Goal: Information Seeking & Learning: Learn about a topic

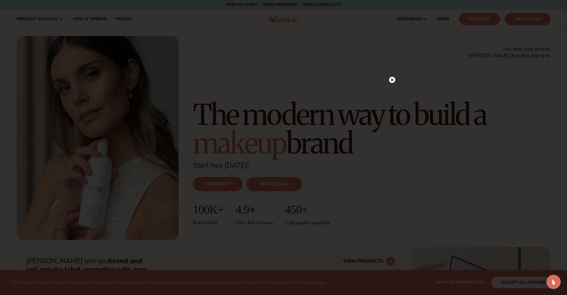
click at [395, 79] on circle at bounding box center [392, 80] width 6 height 6
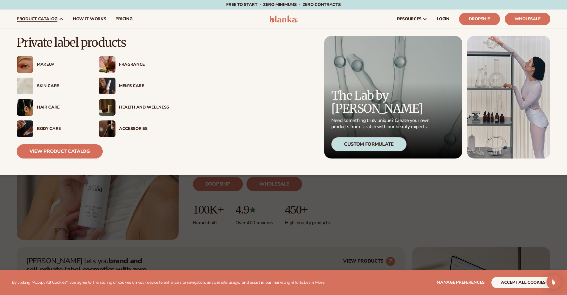
click at [55, 153] on link "View Product Catalog" at bounding box center [60, 151] width 86 height 14
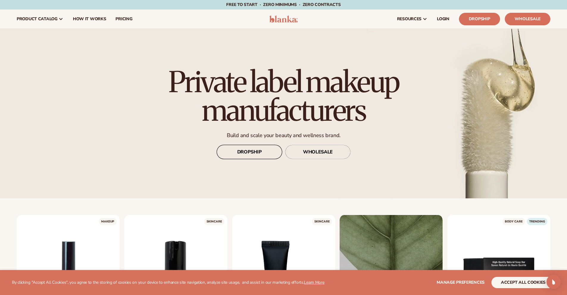
click at [245, 154] on link "DROPSHIP" at bounding box center [250, 152] width 66 height 14
click at [91, 19] on span "How It Works" at bounding box center [89, 19] width 33 height 5
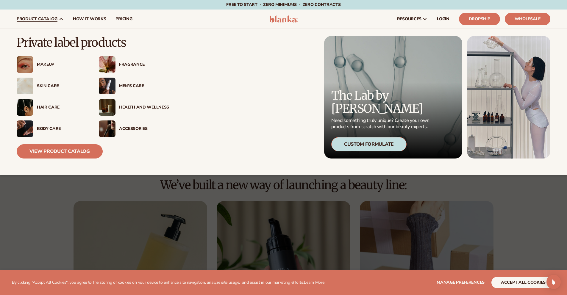
click at [42, 127] on div "Body Care" at bounding box center [62, 129] width 50 height 5
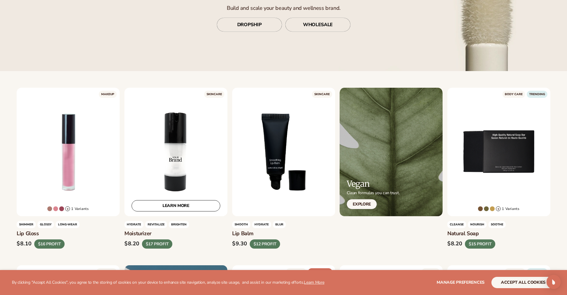
scroll to position [149, 0]
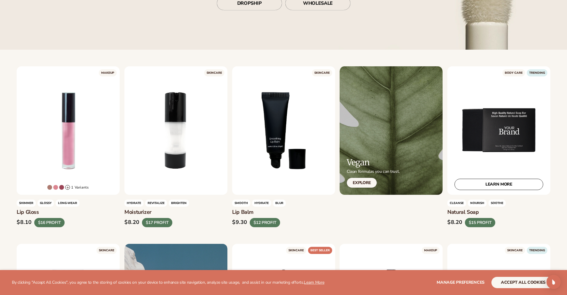
click at [512, 141] on div "LEARN MORE" at bounding box center [499, 130] width 103 height 129
click at [513, 186] on link "LEARN MORE" at bounding box center [499, 184] width 89 height 11
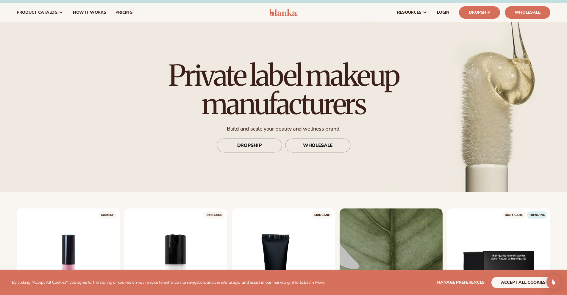
scroll to position [0, 0]
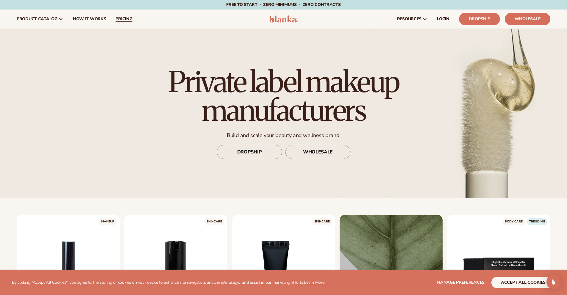
click at [120, 18] on span "pricing" at bounding box center [124, 19] width 17 height 5
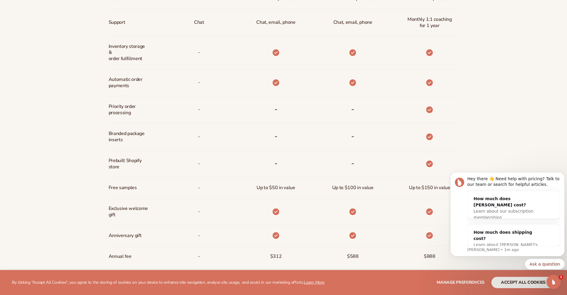
click at [72, 102] on div "Billed Monthly billed Yearly Billed Monthly billed Yearly Discounts Support Inv…" at bounding box center [283, 83] width 567 height 401
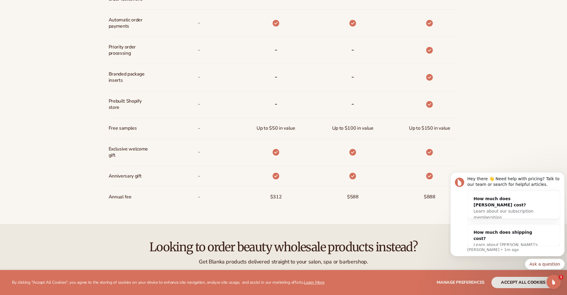
click at [387, 201] on div "$888" at bounding box center [420, 197] width 77 height 21
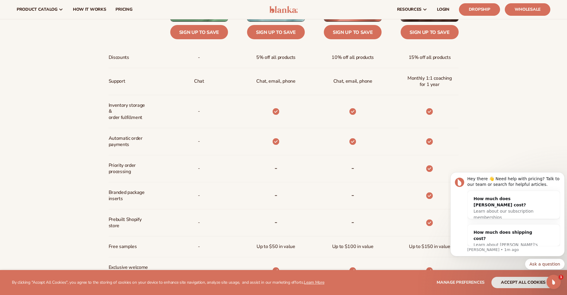
scroll to position [328, 0]
